Goal: Task Accomplishment & Management: Complete application form

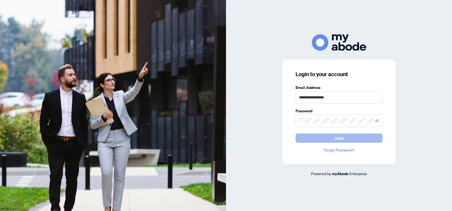
click at [318, 137] on button "Login" at bounding box center [338, 137] width 87 height 9
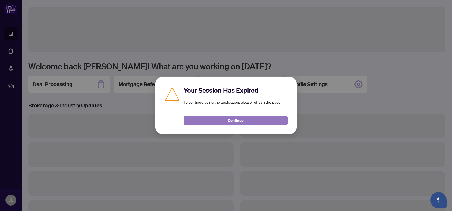
click at [237, 123] on span "Continue" at bounding box center [236, 120] width 16 height 9
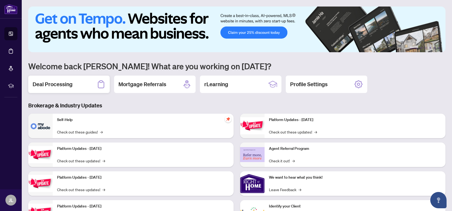
click at [87, 77] on div "Deal Processing" at bounding box center [68, 83] width 81 height 17
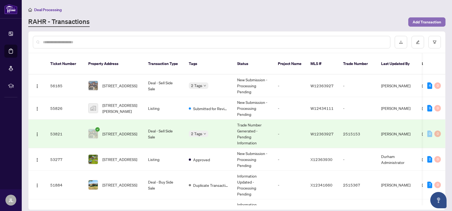
click at [415, 20] on span "Add Transaction" at bounding box center [426, 22] width 28 height 9
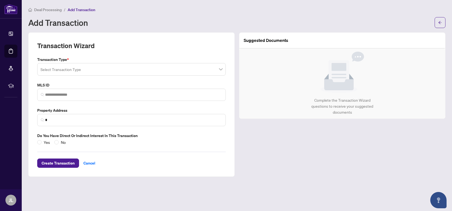
click at [80, 67] on input "search" at bounding box center [128, 70] width 177 height 12
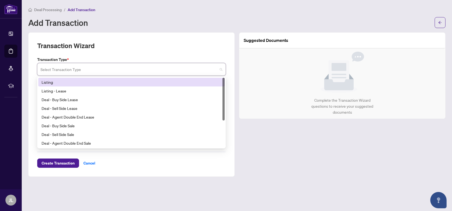
click at [62, 82] on div "Listing" at bounding box center [132, 82] width 180 height 6
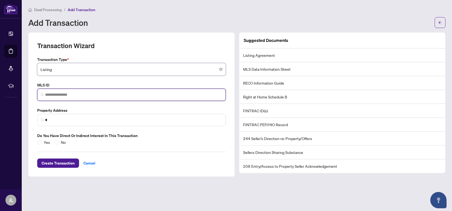
click at [61, 94] on input "search" at bounding box center [133, 95] width 177 height 6
click at [77, 94] on input "*********" at bounding box center [133, 95] width 177 height 6
click at [66, 111] on div "No valid MLS ID found!" at bounding box center [131, 107] width 186 height 9
drag, startPoint x: 57, startPoint y: 110, endPoint x: 61, endPoint y: 125, distance: 15.3
click at [57, 111] on div "No valid MLS ID found!" at bounding box center [131, 107] width 186 height 9
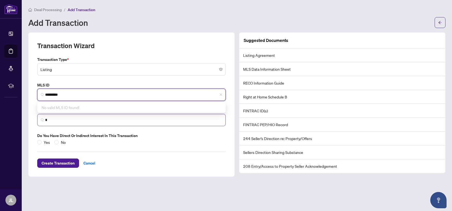
type input "*********"
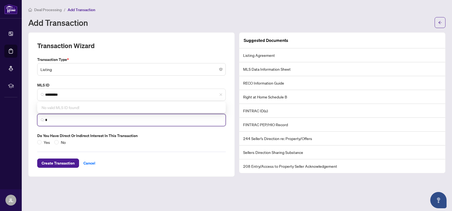
click at [62, 119] on input "*" at bounding box center [133, 120] width 177 height 6
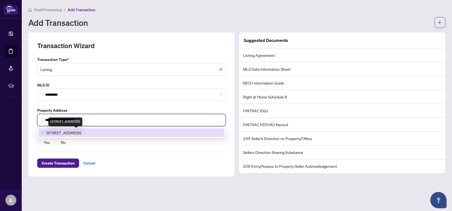
click at [81, 130] on span "126 Poplar Ave, Acton, ON, Canada" at bounding box center [63, 132] width 35 height 6
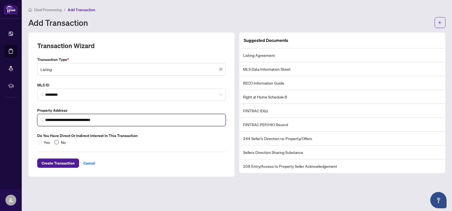
type input "**********"
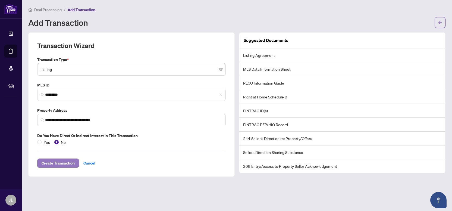
click at [65, 158] on span "Create Transaction" at bounding box center [58, 162] width 33 height 9
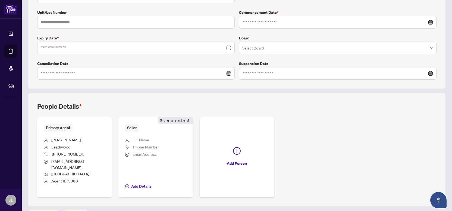
scroll to position [123, 0]
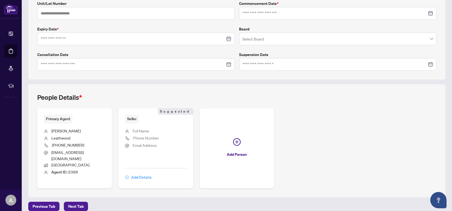
click at [142, 173] on span "Add Details" at bounding box center [141, 177] width 20 height 9
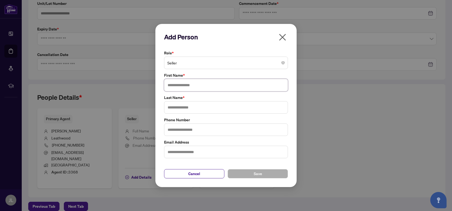
click at [183, 84] on input "text" at bounding box center [226, 85] width 124 height 12
type input "*********"
type input "*******"
click at [264, 174] on button "Save" at bounding box center [257, 173] width 60 height 9
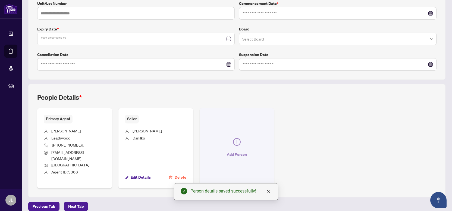
click at [236, 145] on button "Add Person" at bounding box center [236, 148] width 75 height 80
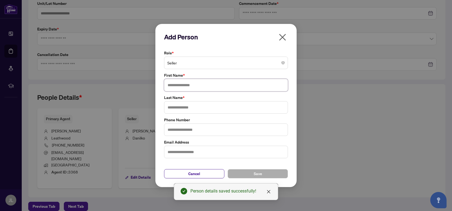
click at [197, 85] on input "text" at bounding box center [226, 85] width 124 height 12
type input "****"
type input "*******"
click at [262, 173] on button "Save" at bounding box center [257, 173] width 60 height 9
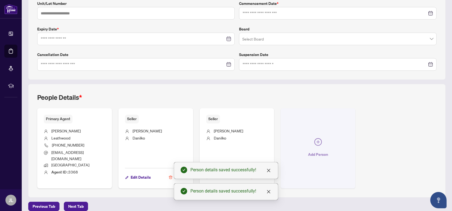
click at [315, 142] on icon "plus-circle" at bounding box center [318, 142] width 8 height 8
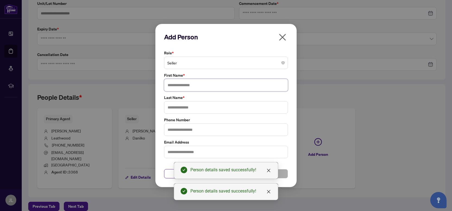
drag, startPoint x: 196, startPoint y: 81, endPoint x: 198, endPoint y: 84, distance: 3.6
click at [196, 81] on input "text" at bounding box center [226, 85] width 124 height 12
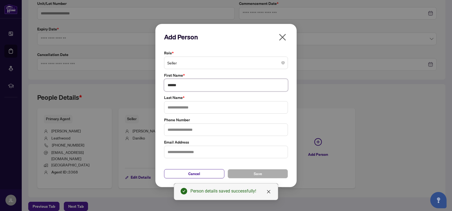
type input "******"
type input "*******"
click at [252, 169] on button "Save" at bounding box center [257, 173] width 60 height 9
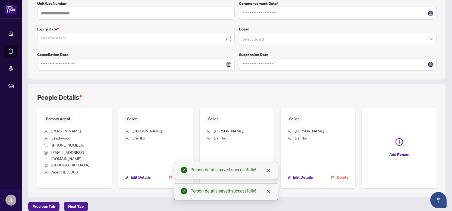
scroll to position [0, 0]
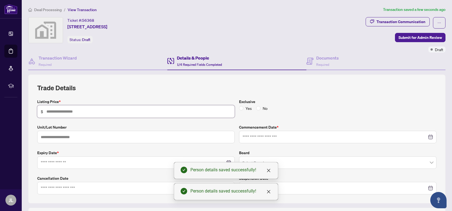
click at [71, 109] on input "text" at bounding box center [138, 111] width 185 height 6
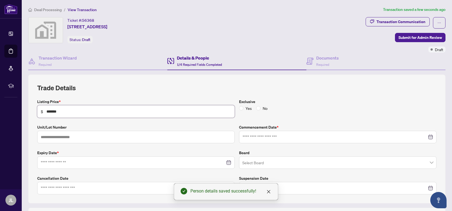
type input "*******"
click at [282, 136] on input at bounding box center [334, 137] width 184 height 6
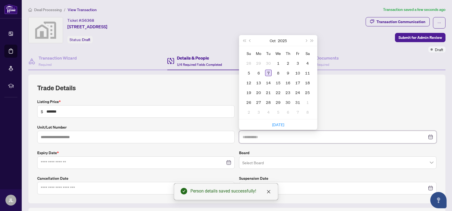
type input "**********"
click at [268, 72] on div "7" at bounding box center [268, 72] width 7 height 7
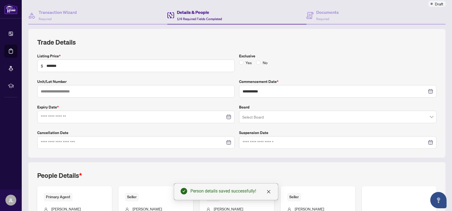
scroll to position [79, 0]
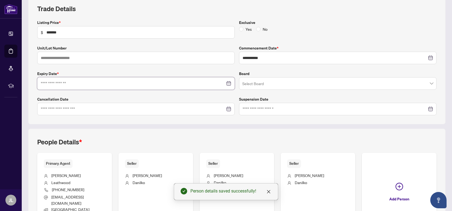
click at [70, 83] on input at bounding box center [133, 83] width 184 height 6
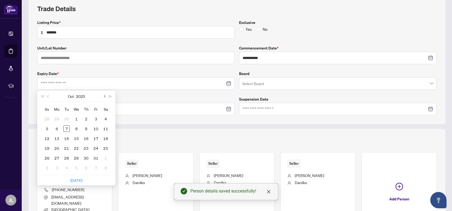
click at [104, 95] on span "Next month (PageDown)" at bounding box center [104, 96] width 3 height 3
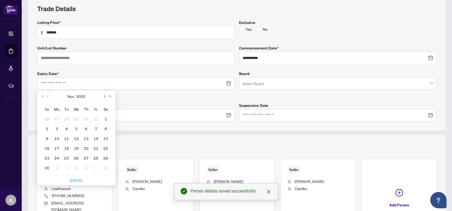
click at [104, 95] on span "Next month (PageDown)" at bounding box center [104, 96] width 3 height 3
type input "**********"
click at [49, 126] on div "7" at bounding box center [47, 128] width 7 height 7
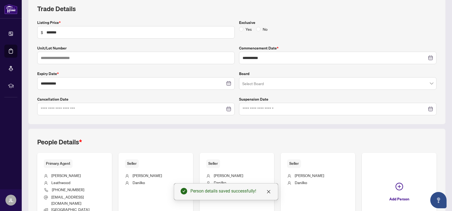
click at [272, 84] on input "search" at bounding box center [335, 84] width 186 height 12
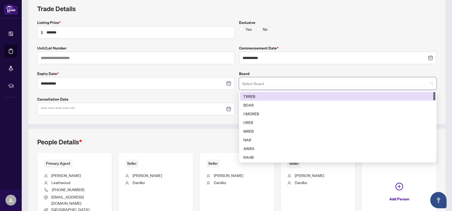
click at [258, 96] on div "TRREB" at bounding box center [337, 96] width 189 height 6
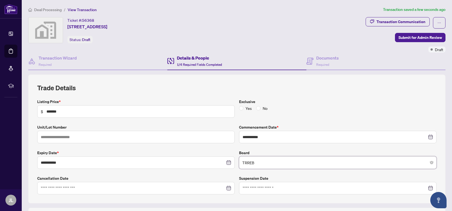
scroll to position [123, 0]
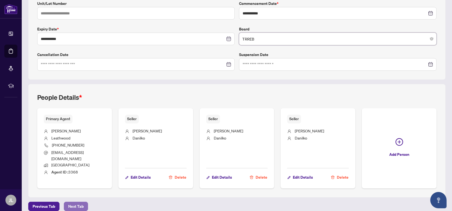
click at [80, 202] on span "Next Tab" at bounding box center [75, 206] width 15 height 9
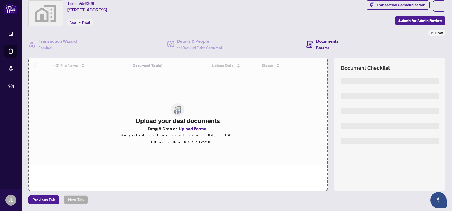
scroll to position [16, 0]
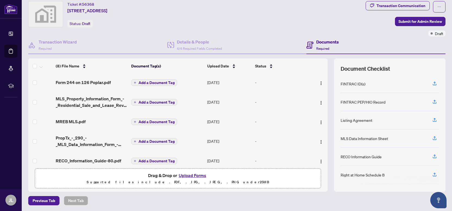
click at [153, 81] on span "Add a Document Tag" at bounding box center [156, 83] width 36 height 4
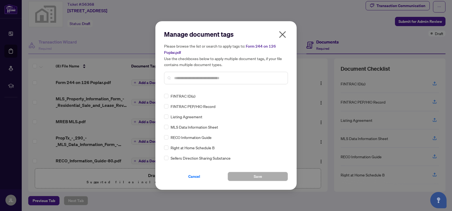
click at [187, 79] on input "text" at bounding box center [228, 78] width 109 height 6
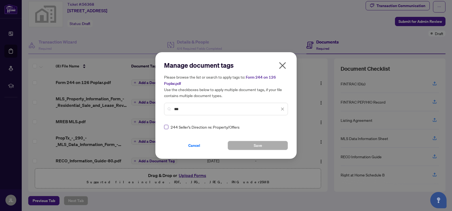
type input "***"
click at [250, 141] on button "Save" at bounding box center [257, 145] width 60 height 9
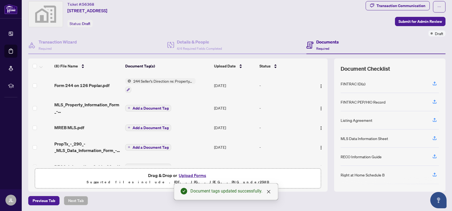
click at [148, 107] on span "Add a Document Tag" at bounding box center [150, 108] width 36 height 4
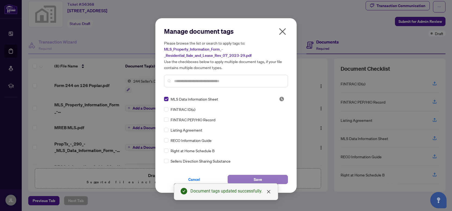
click at [255, 176] on span "Save" at bounding box center [257, 179] width 8 height 9
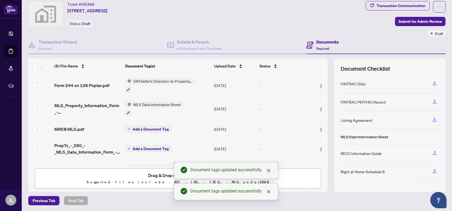
click at [149, 128] on span "Add a Document Tag" at bounding box center [150, 129] width 36 height 4
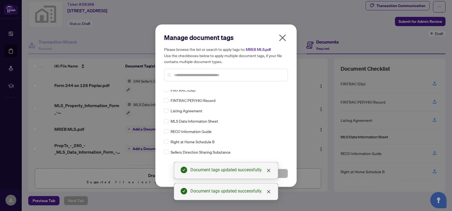
scroll to position [0, 0]
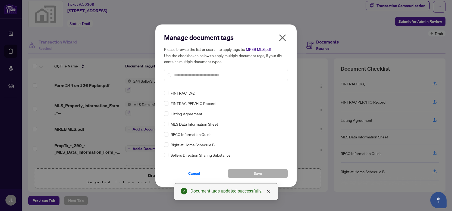
click at [191, 75] on input "text" at bounding box center [228, 75] width 109 height 6
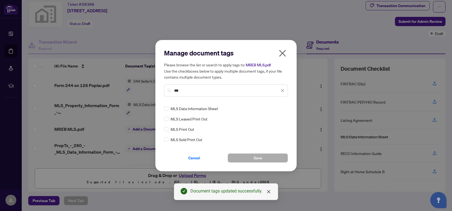
type input "***"
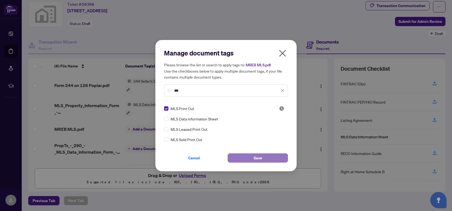
click at [241, 155] on button "Save" at bounding box center [257, 157] width 60 height 9
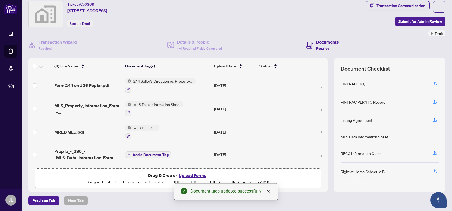
click at [155, 153] on span "Add a Document Tag" at bounding box center [150, 155] width 36 height 4
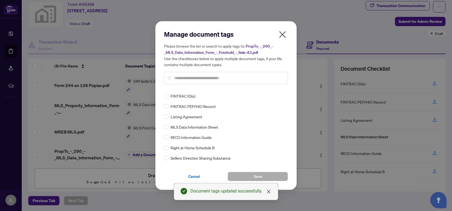
click at [191, 78] on input "text" at bounding box center [228, 78] width 109 height 6
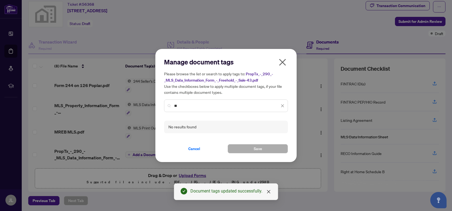
type input "*"
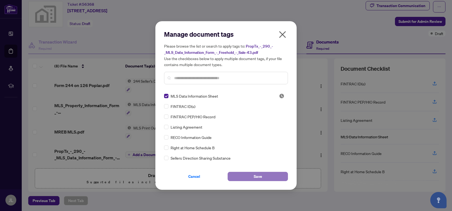
click at [261, 174] on span "Save" at bounding box center [257, 176] width 8 height 9
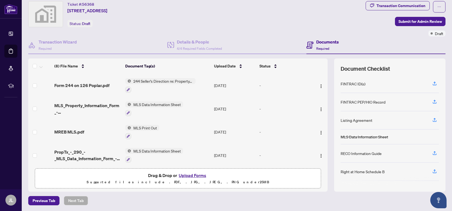
scroll to position [74, 0]
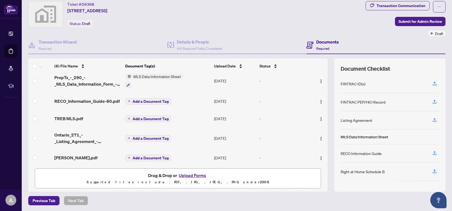
click at [145, 100] on span "Add a Document Tag" at bounding box center [150, 101] width 36 height 4
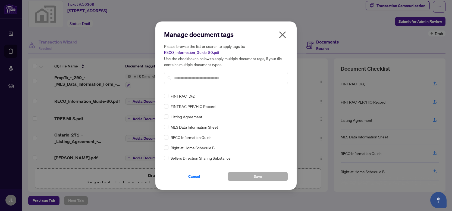
click at [169, 136] on div "RECO Information Guide" at bounding box center [224, 137] width 120 height 6
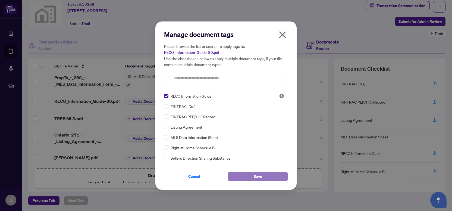
click at [250, 179] on button "Save" at bounding box center [257, 176] width 60 height 9
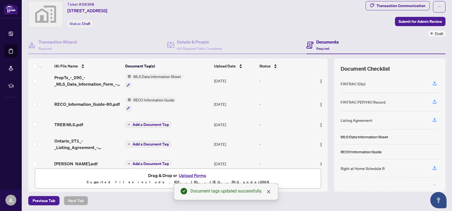
click at [147, 124] on span "Add a Document Tag" at bounding box center [150, 124] width 36 height 4
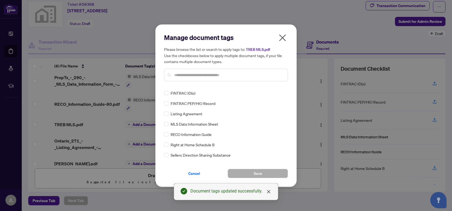
click at [194, 77] on input "text" at bounding box center [228, 75] width 109 height 6
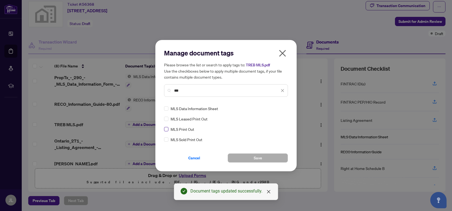
type input "***"
click at [264, 156] on button "Save" at bounding box center [257, 157] width 60 height 9
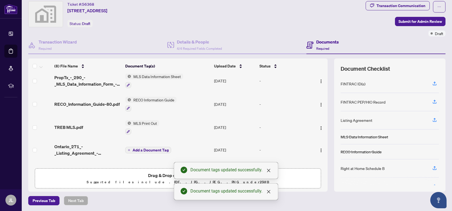
click at [151, 148] on span "Add a Document Tag" at bounding box center [150, 150] width 36 height 4
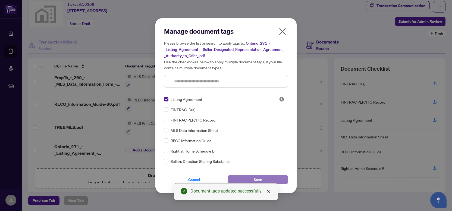
click at [261, 180] on span "Save" at bounding box center [257, 179] width 8 height 9
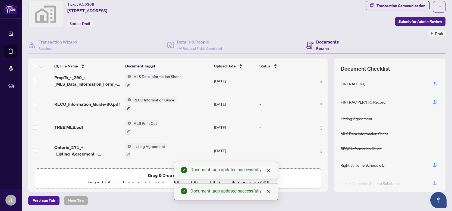
scroll to position [87, 0]
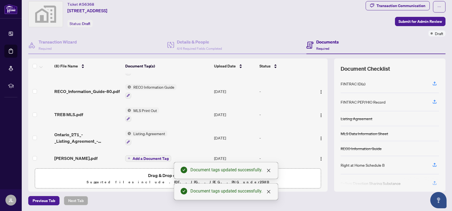
click at [151, 156] on span "Add a Document Tag" at bounding box center [150, 158] width 36 height 4
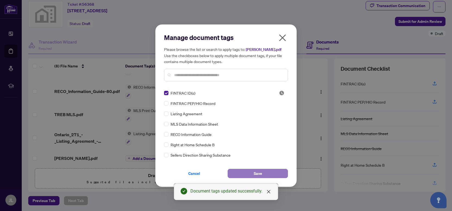
click at [263, 172] on button "Save" at bounding box center [257, 173] width 60 height 9
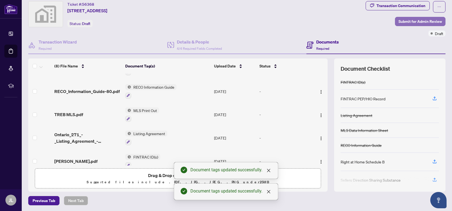
click at [409, 23] on span "Submit for Admin Review" at bounding box center [419, 21] width 43 height 9
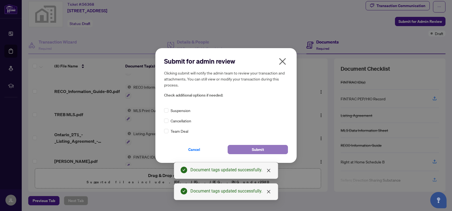
click at [243, 149] on button "Submit" at bounding box center [257, 149] width 60 height 9
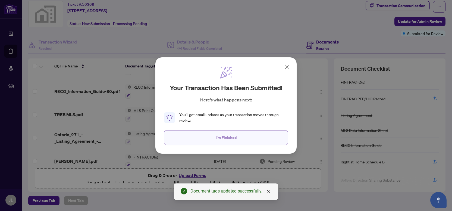
click at [227, 136] on span "I'm Finished" at bounding box center [225, 137] width 21 height 9
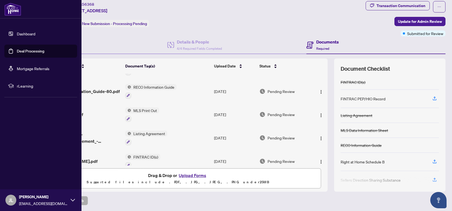
click at [26, 34] on link "Dashboard" at bounding box center [26, 33] width 18 height 5
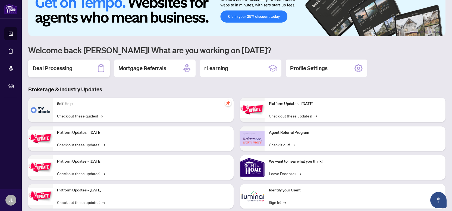
click at [88, 66] on div "Deal Processing" at bounding box center [68, 67] width 81 height 17
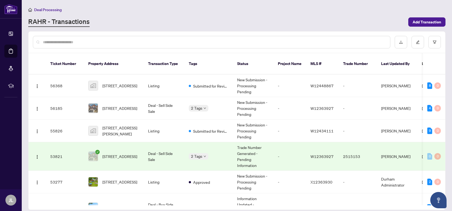
click at [66, 41] on input "text" at bounding box center [214, 42] width 342 height 6
click at [426, 20] on span "Add Transaction" at bounding box center [426, 22] width 28 height 9
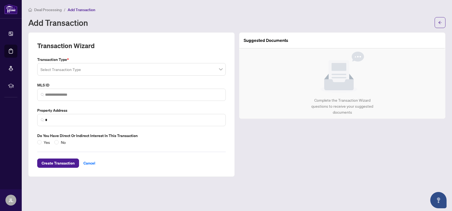
click at [91, 69] on input "search" at bounding box center [128, 70] width 177 height 12
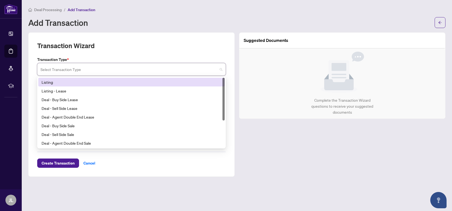
click at [59, 84] on div "Listing" at bounding box center [132, 82] width 180 height 6
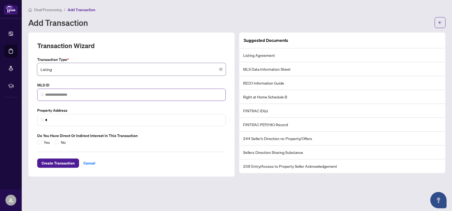
click at [63, 90] on span at bounding box center [131, 94] width 188 height 12
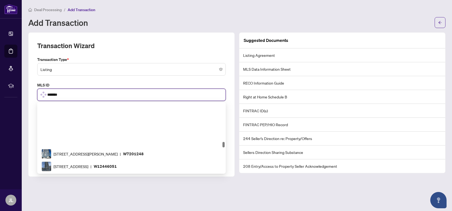
scroll to position [550, 0]
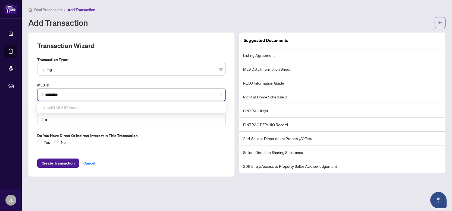
click at [66, 104] on div "No valid MLS ID found!" at bounding box center [131, 107] width 186 height 9
click at [63, 116] on span "*" at bounding box center [131, 120] width 188 height 12
type input "*********"
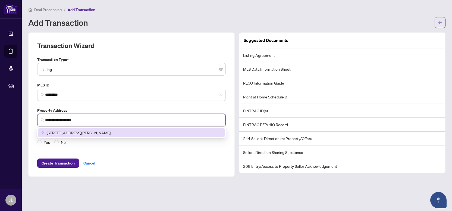
click at [98, 136] on div "15 James Finlay Way #917, North York, ON, Canada" at bounding box center [131, 132] width 186 height 9
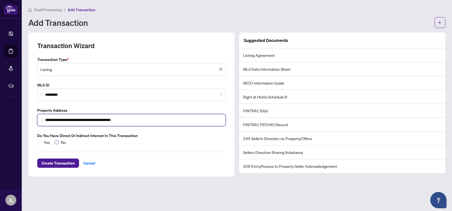
type input "**********"
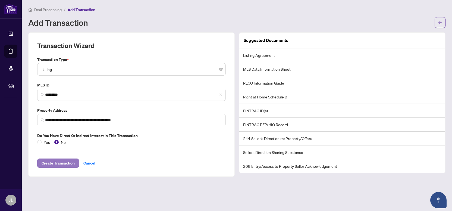
click at [61, 160] on span "Create Transaction" at bounding box center [58, 162] width 33 height 9
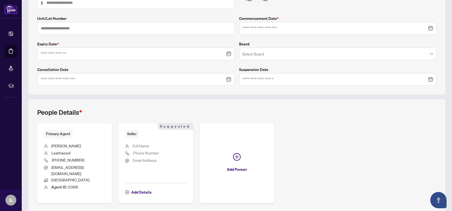
scroll to position [123, 0]
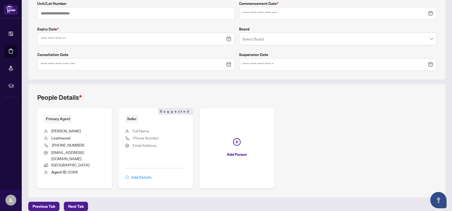
click at [144, 173] on span "Add Details" at bounding box center [141, 177] width 20 height 9
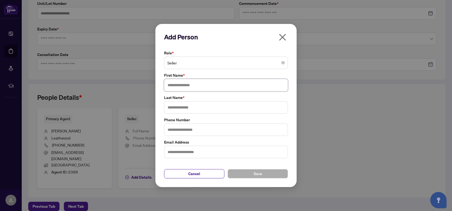
click at [195, 83] on input "text" at bounding box center [226, 85] width 124 height 12
type input "******"
type input "*******"
click at [257, 174] on span "Save" at bounding box center [257, 173] width 8 height 9
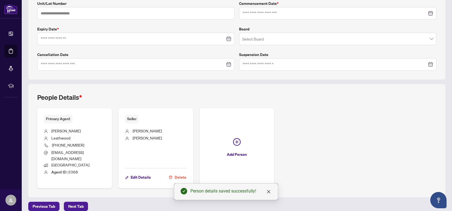
scroll to position [0, 0]
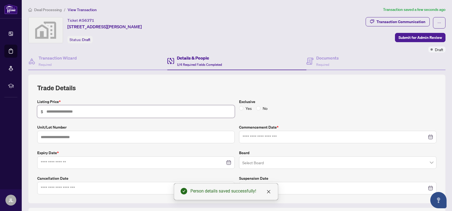
click at [90, 112] on input "text" at bounding box center [138, 111] width 185 height 6
click at [433, 137] on div at bounding box center [337, 137] width 197 height 12
type input "*******"
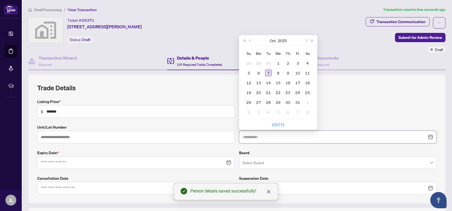
type input "**********"
click at [268, 73] on div "7" at bounding box center [268, 72] width 7 height 7
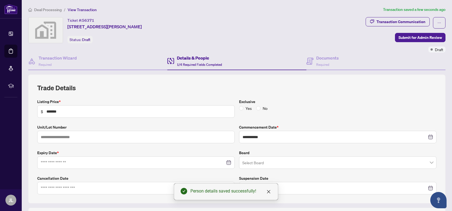
scroll to position [79, 0]
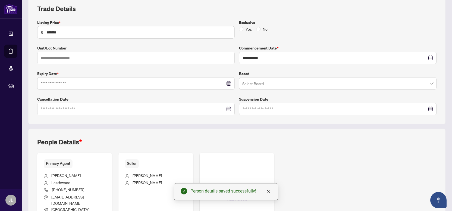
click at [262, 82] on input "search" at bounding box center [335, 84] width 186 height 12
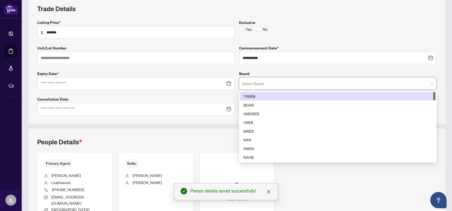
click at [251, 95] on div "TRREB" at bounding box center [337, 96] width 189 height 6
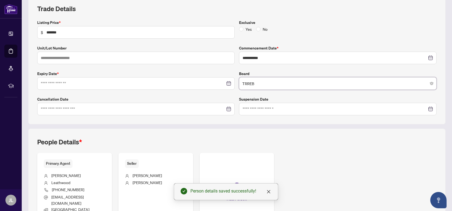
click at [74, 86] on div at bounding box center [135, 83] width 197 height 12
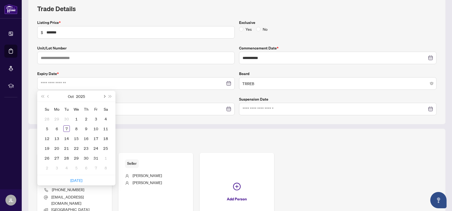
click at [104, 95] on span "Next month (PageDown)" at bounding box center [104, 96] width 3 height 3
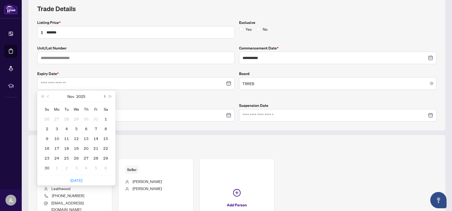
click at [104, 95] on span "Next month (PageDown)" at bounding box center [104, 96] width 3 height 3
type input "**********"
click at [44, 127] on div "7" at bounding box center [47, 128] width 7 height 7
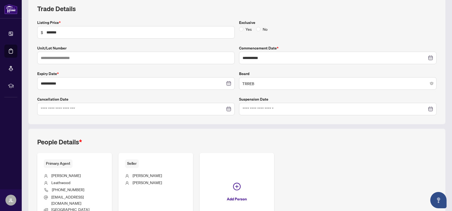
scroll to position [0, 0]
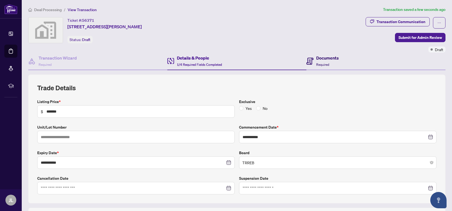
click at [319, 60] on h4 "Documents" at bounding box center [327, 58] width 23 height 7
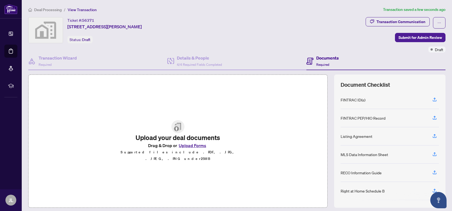
scroll to position [5, 0]
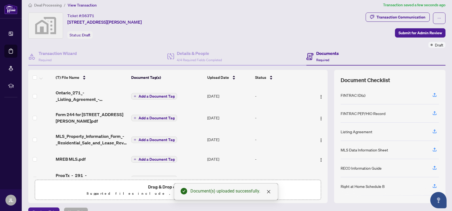
click at [153, 96] on span "Add a Document Tag" at bounding box center [156, 96] width 36 height 4
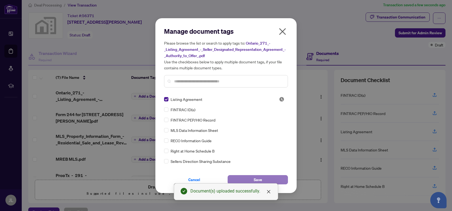
click at [254, 176] on span "Save" at bounding box center [257, 179] width 8 height 9
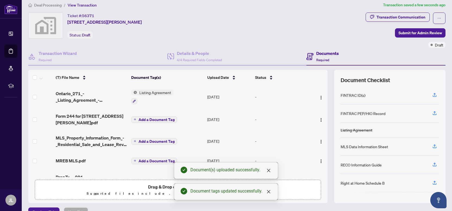
click at [153, 119] on span "Add a Document Tag" at bounding box center [156, 120] width 36 height 4
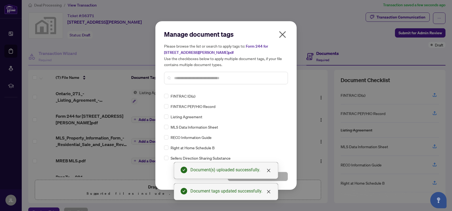
click at [185, 79] on input "text" at bounding box center [228, 78] width 109 height 6
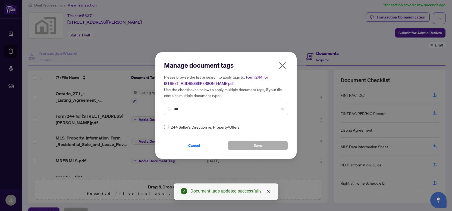
type input "***"
click at [239, 142] on button "Save" at bounding box center [257, 145] width 60 height 9
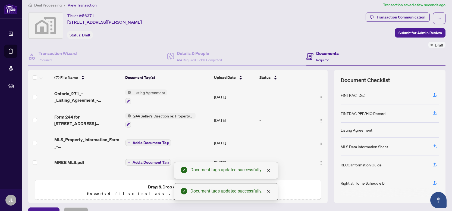
click at [142, 141] on span "Add a Document Tag" at bounding box center [150, 143] width 36 height 4
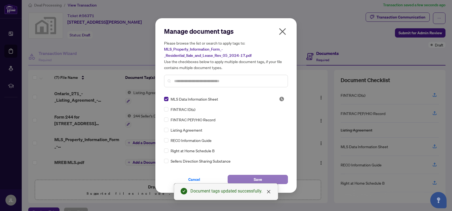
click at [255, 177] on span "Save" at bounding box center [257, 179] width 8 height 9
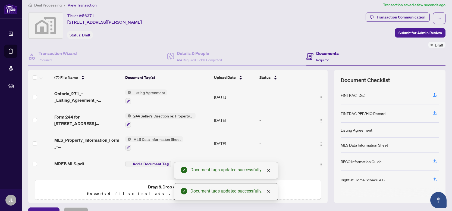
click at [155, 162] on span "Add a Document Tag" at bounding box center [150, 164] width 36 height 4
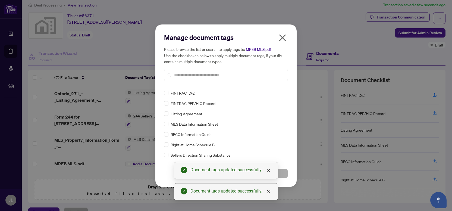
click at [203, 77] on input "text" at bounding box center [228, 75] width 109 height 6
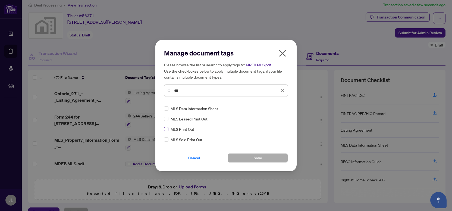
type input "***"
click at [255, 157] on span "Save" at bounding box center [257, 157] width 8 height 9
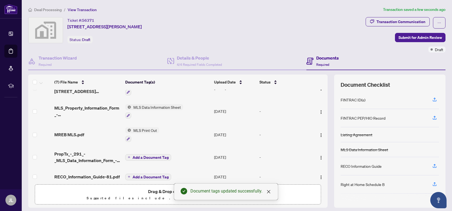
scroll to position [57, 0]
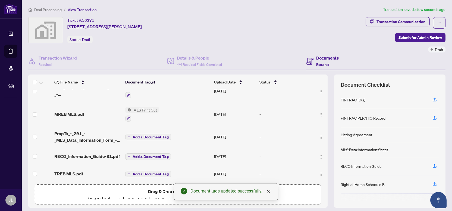
click at [146, 136] on span "Add a Document Tag" at bounding box center [150, 137] width 36 height 4
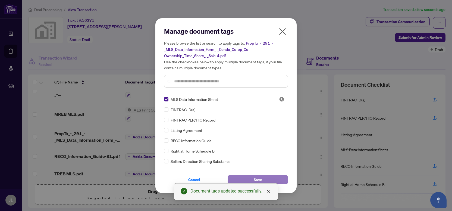
click at [258, 178] on span "Save" at bounding box center [257, 179] width 8 height 9
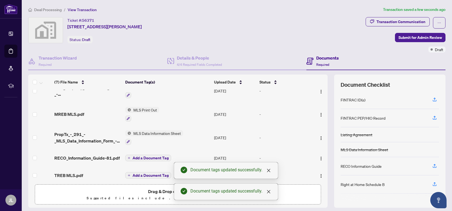
click at [145, 156] on span "Add a Document Tag" at bounding box center [150, 158] width 36 height 4
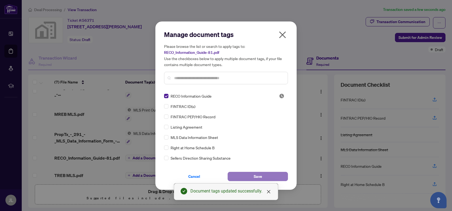
click at [285, 176] on button "Save" at bounding box center [257, 176] width 60 height 9
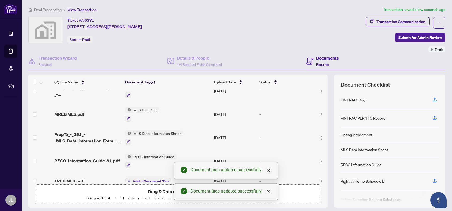
click at [139, 178] on button "Add a Document Tag" at bounding box center [148, 181] width 46 height 7
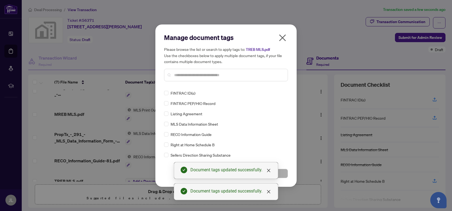
click at [189, 78] on div at bounding box center [226, 75] width 124 height 12
click at [187, 76] on input "text" at bounding box center [228, 75] width 109 height 6
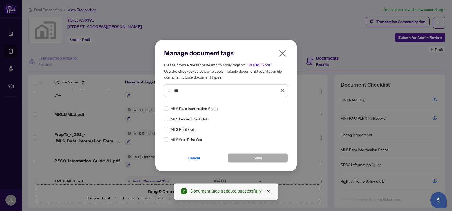
type input "***"
click at [241, 156] on button "Save" at bounding box center [257, 157] width 60 height 9
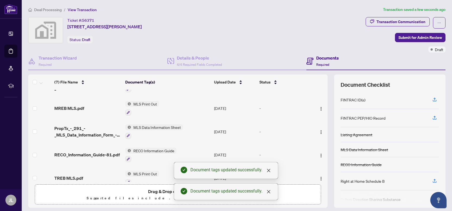
scroll to position [70, 0]
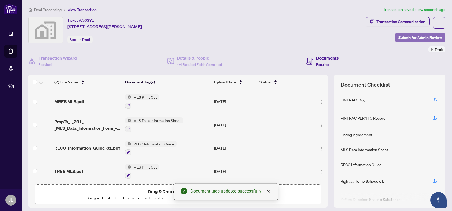
click at [401, 40] on span "Submit for Admin Review" at bounding box center [419, 37] width 43 height 9
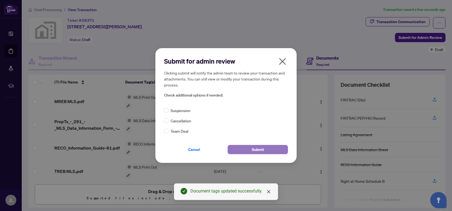
click at [249, 147] on button "Submit" at bounding box center [257, 149] width 60 height 9
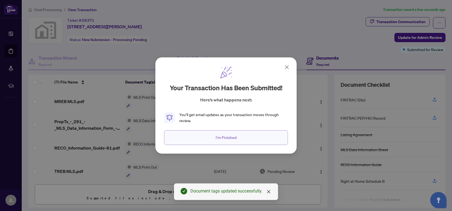
click at [215, 142] on button "I'm Finished" at bounding box center [226, 137] width 124 height 15
